Goal: Check status

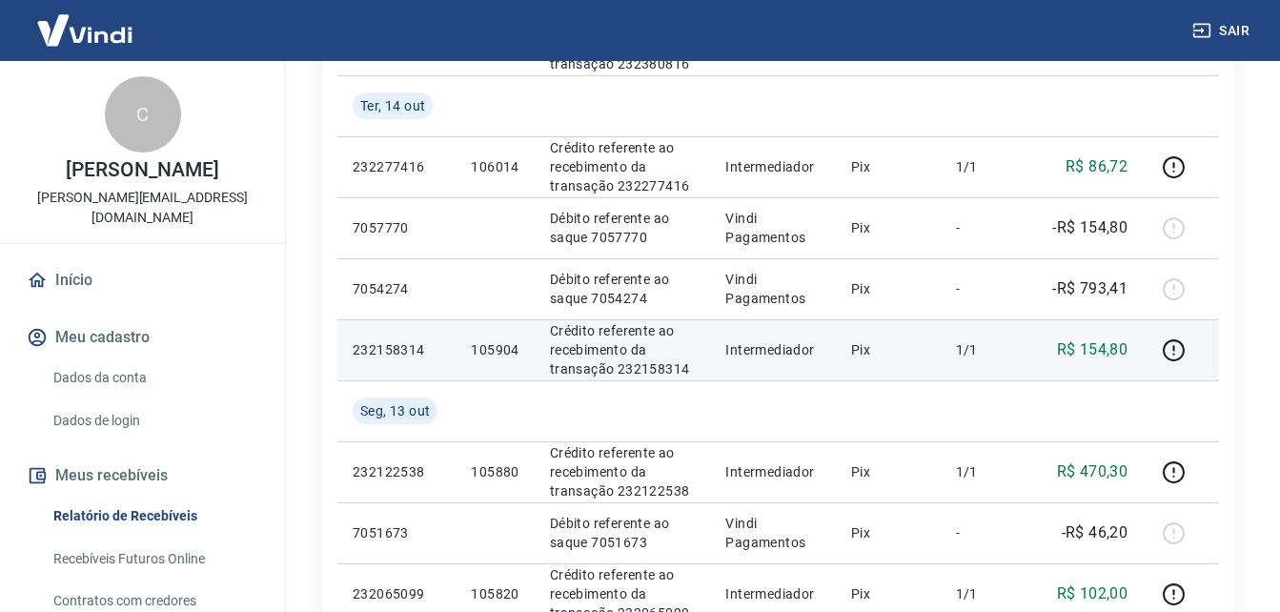
scroll to position [636, 0]
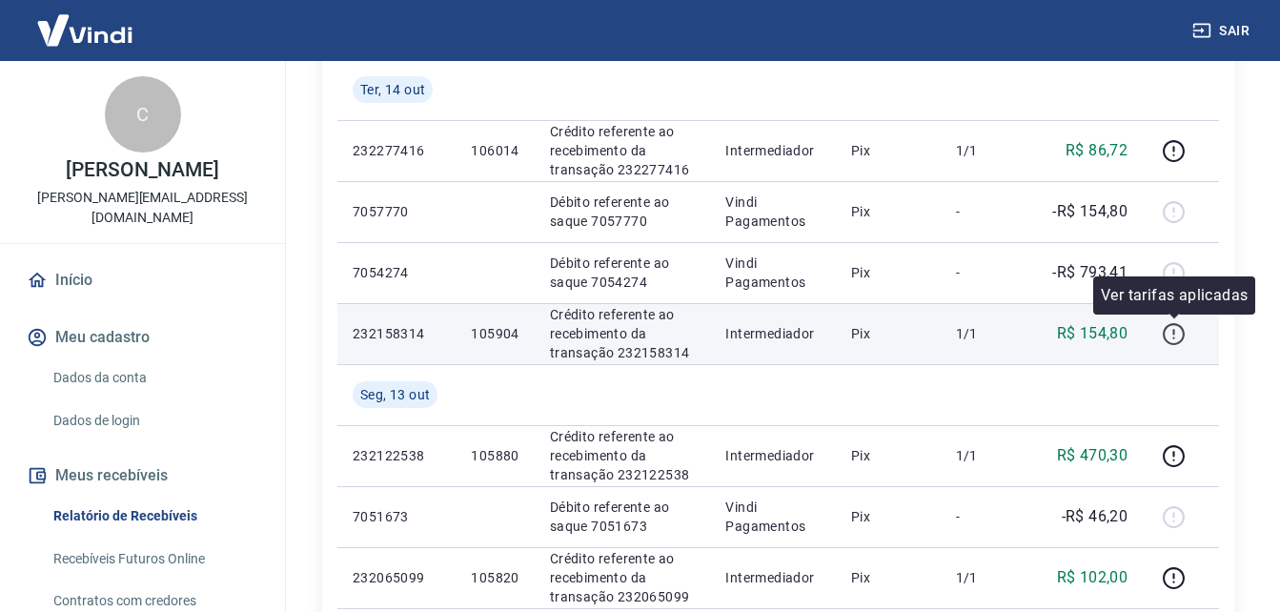
click at [1172, 335] on icon "button" at bounding box center [1174, 334] width 24 height 24
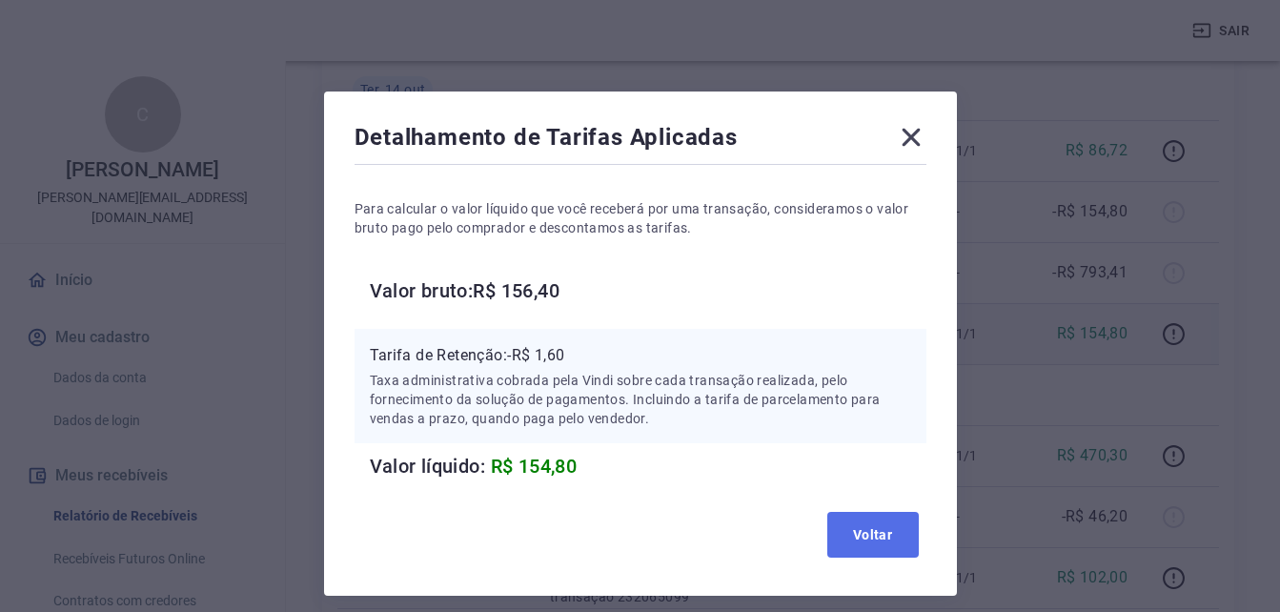
click at [842, 534] on button "Voltar" at bounding box center [874, 535] width 92 height 46
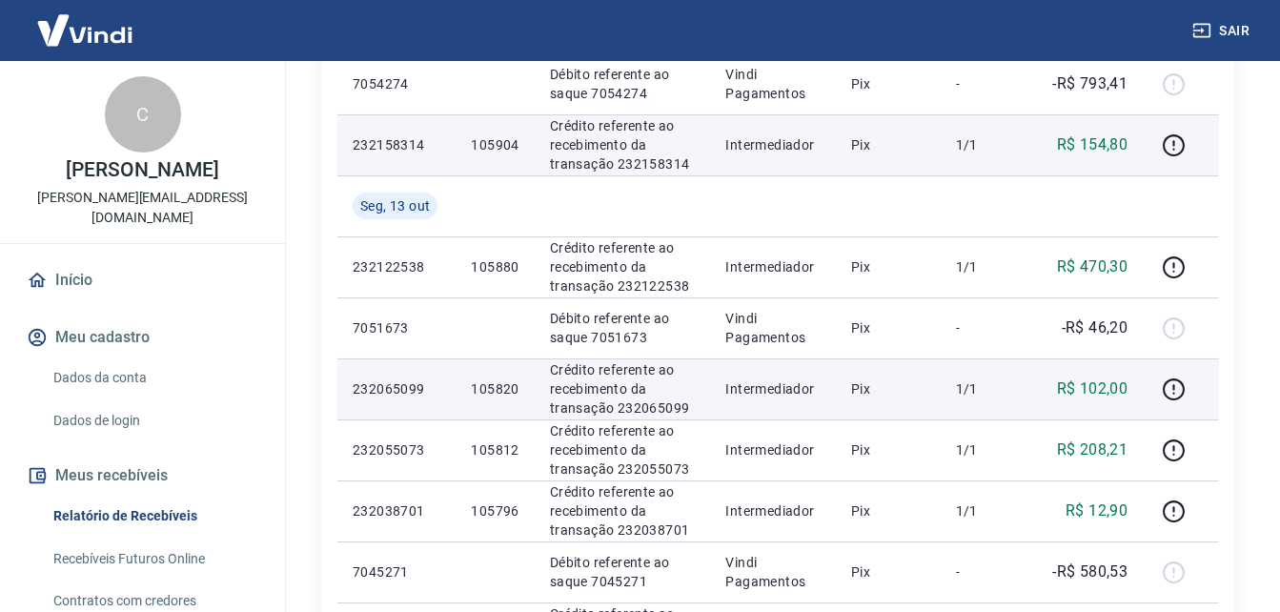
scroll to position [827, 0]
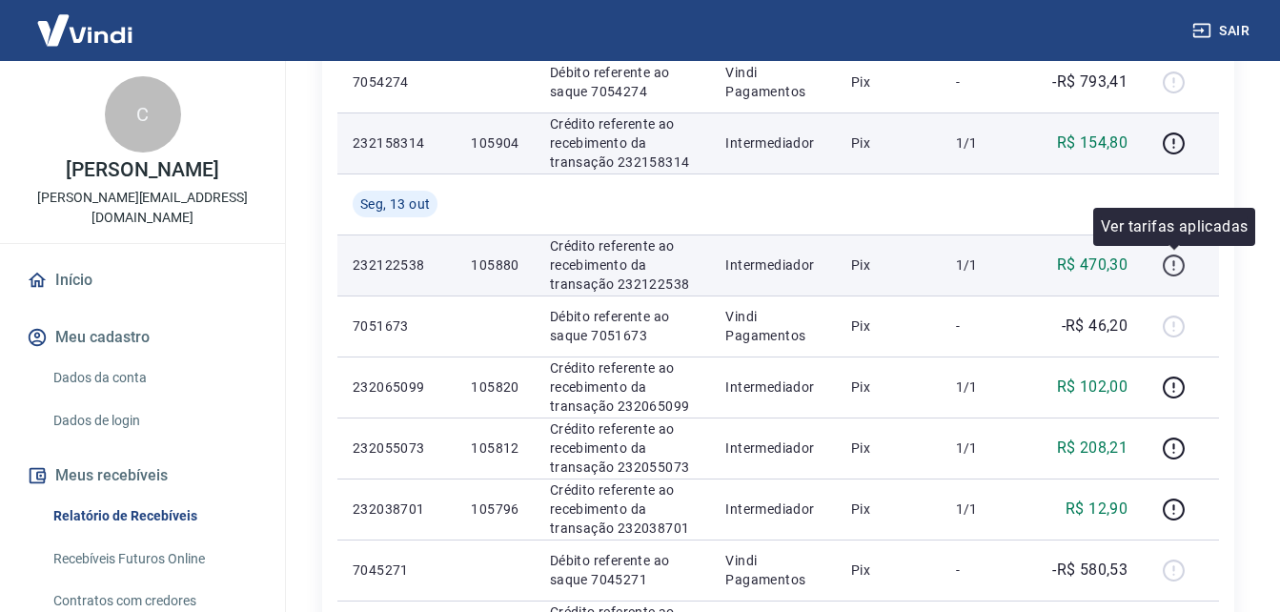
click at [1165, 273] on icon "button" at bounding box center [1174, 266] width 24 height 24
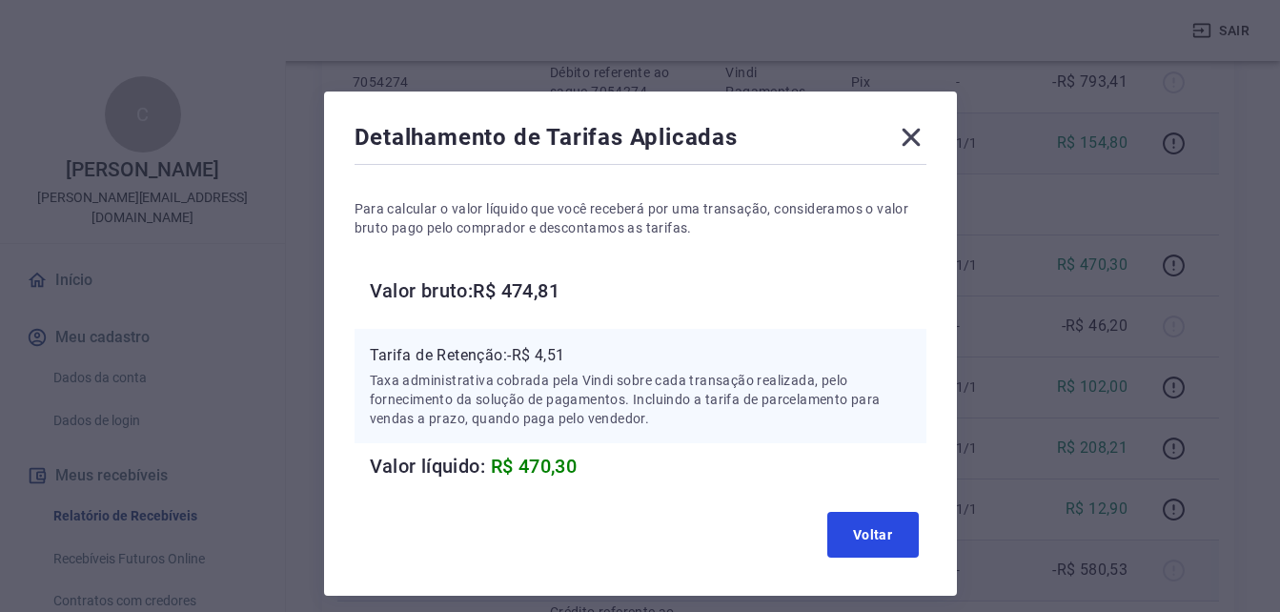
click at [897, 543] on button "Voltar" at bounding box center [874, 535] width 92 height 46
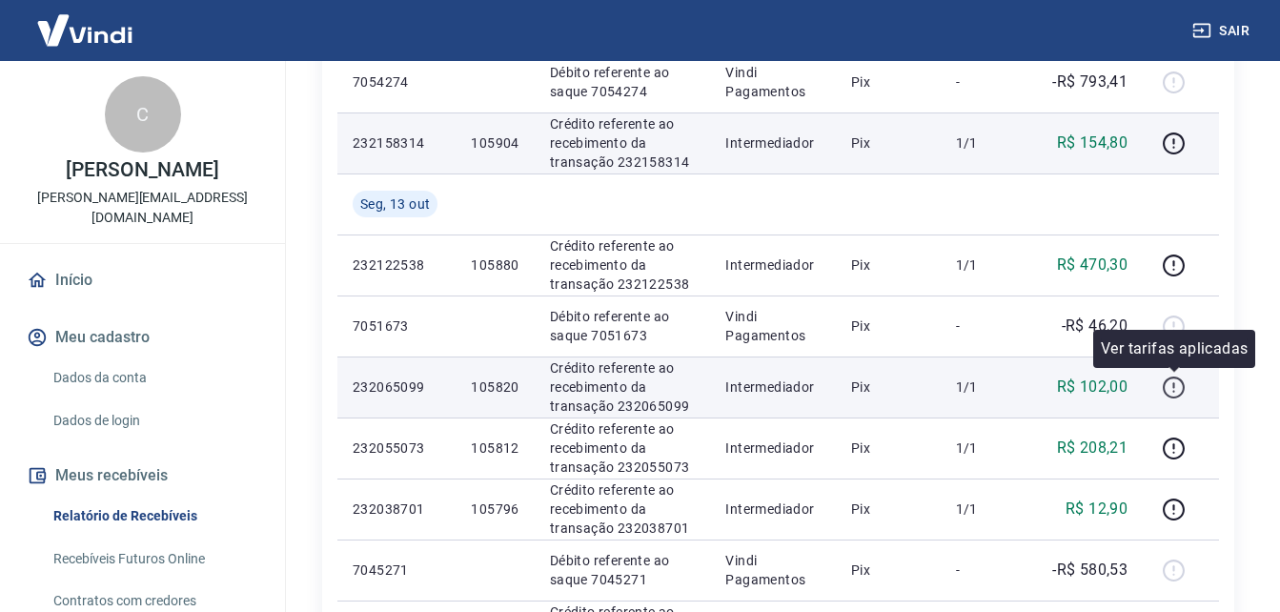
click at [1178, 395] on icon "button" at bounding box center [1174, 388] width 24 height 24
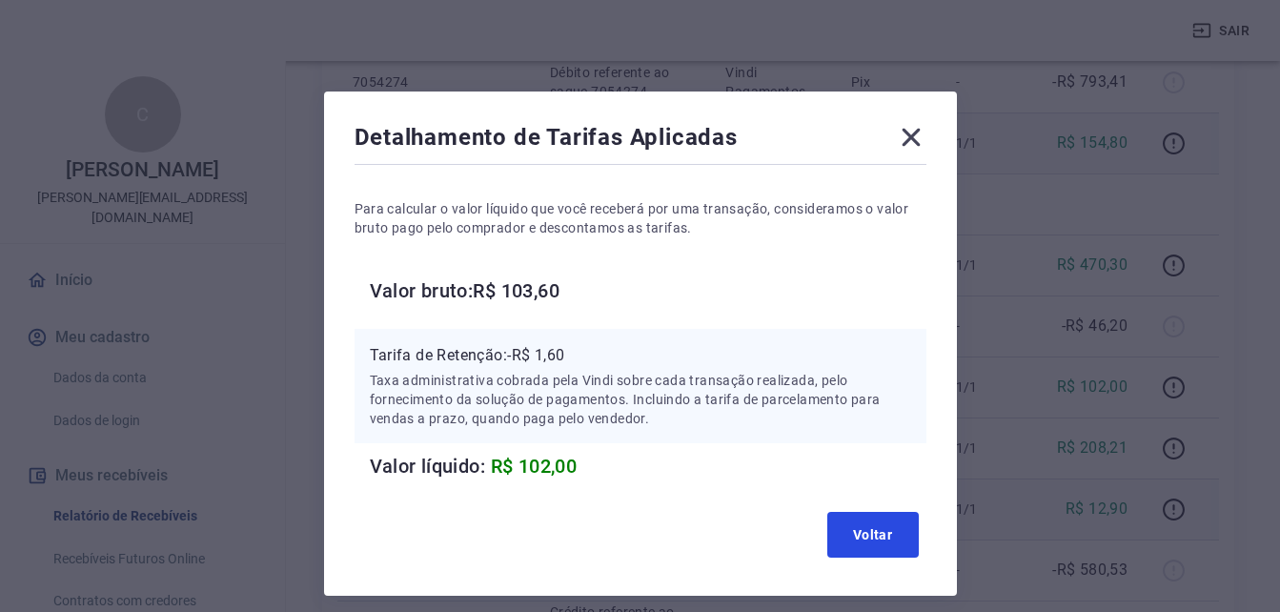
drag, startPoint x: 870, startPoint y: 531, endPoint x: 1013, endPoint y: 486, distance: 149.9
click at [873, 531] on button "Voltar" at bounding box center [874, 535] width 92 height 46
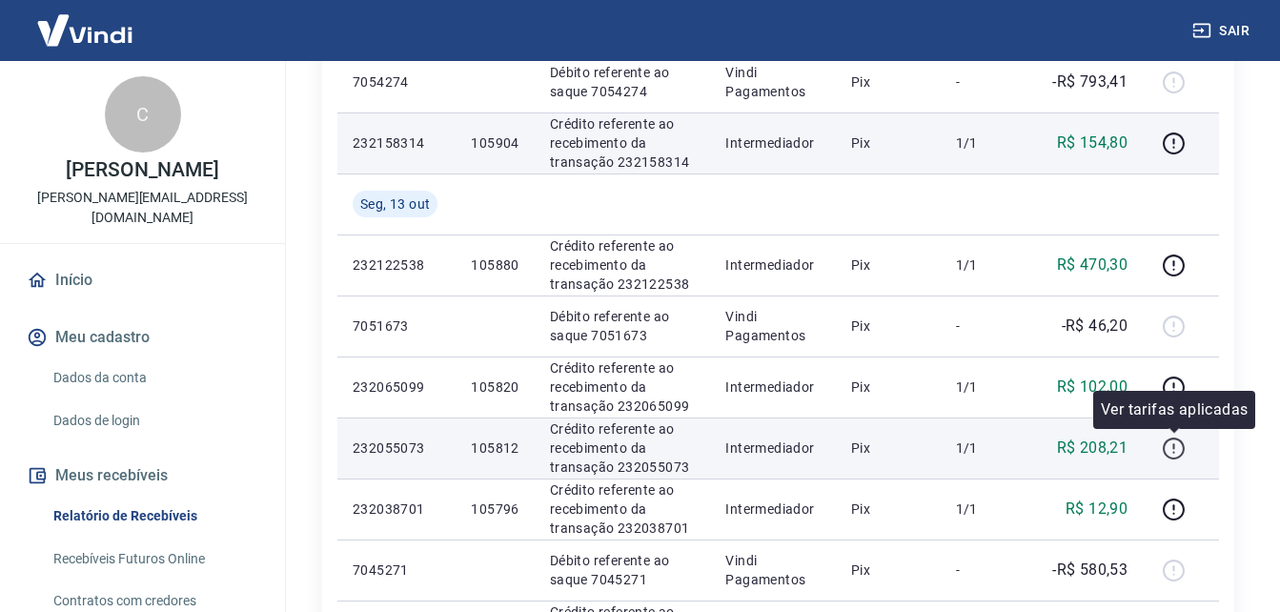
click at [1174, 451] on icon "button" at bounding box center [1174, 449] width 24 height 24
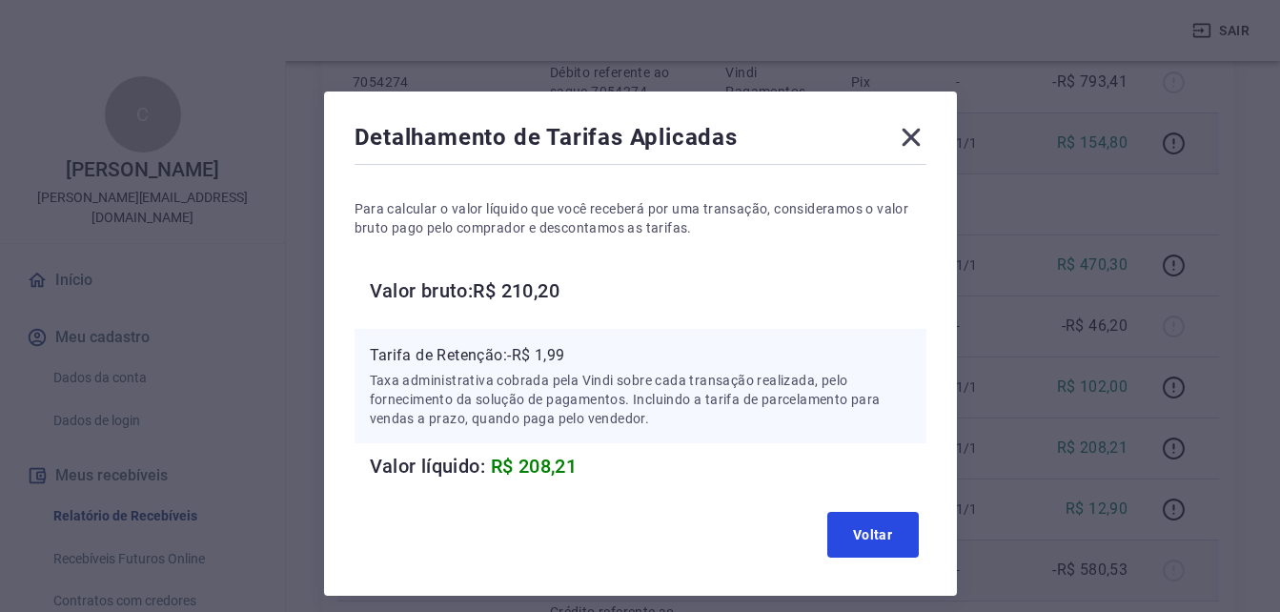
drag, startPoint x: 889, startPoint y: 544, endPoint x: 930, endPoint y: 543, distance: 40.1
click at [889, 544] on button "Voltar" at bounding box center [874, 535] width 92 height 46
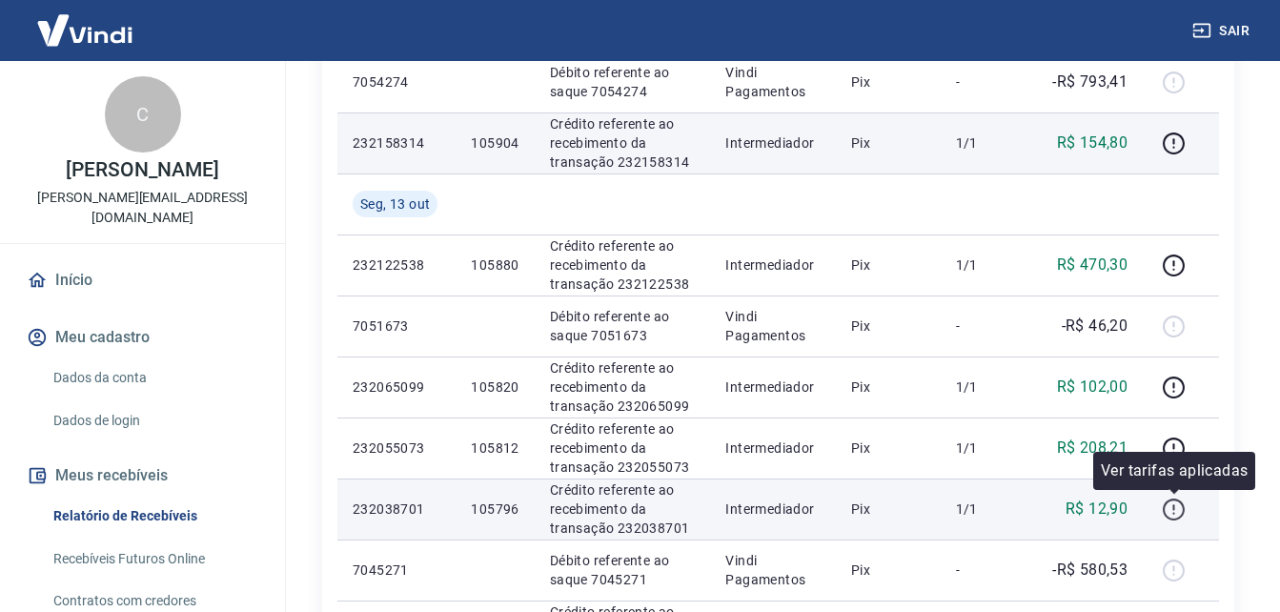
click at [1168, 507] on icon "button" at bounding box center [1174, 510] width 24 height 24
